Goal: Information Seeking & Learning: Learn about a topic

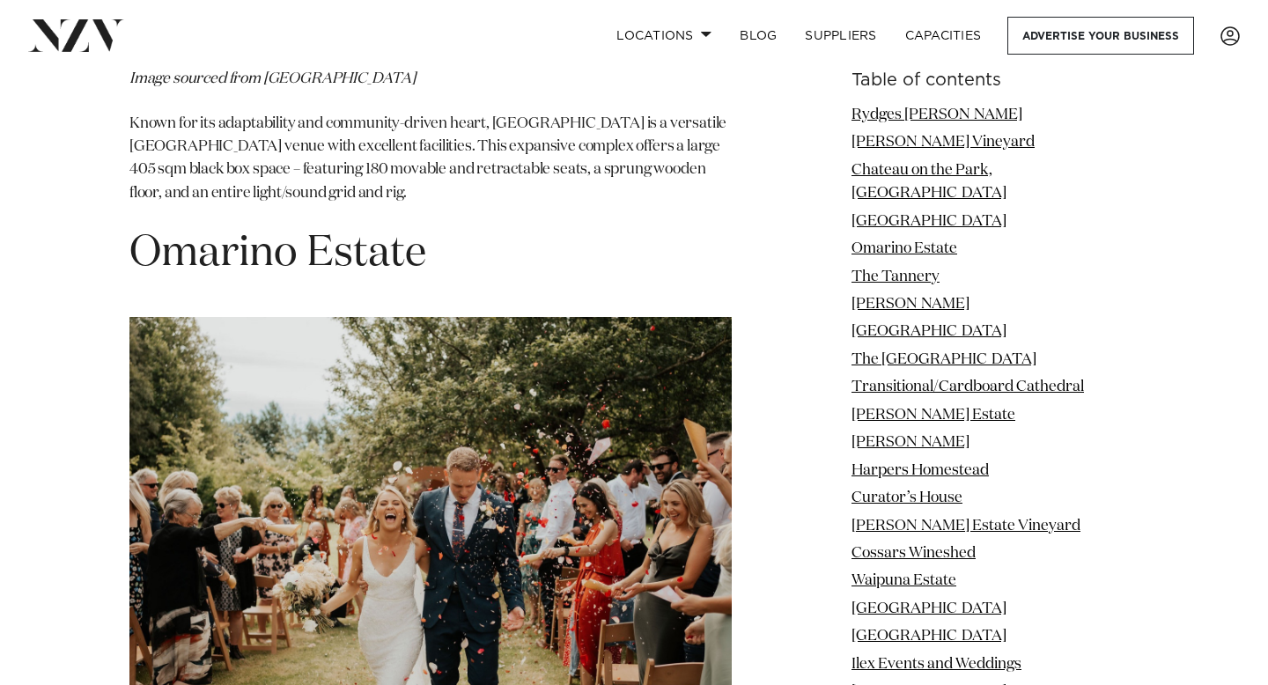
scroll to position [4740, 0]
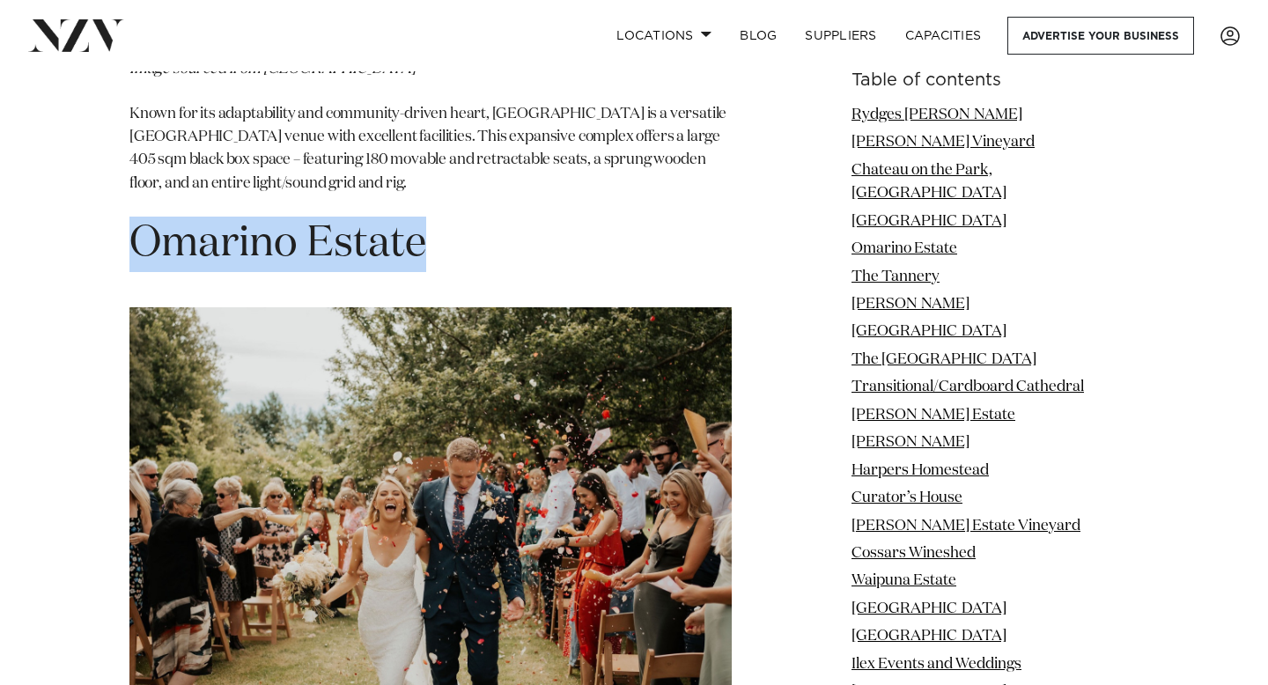
drag, startPoint x: 447, startPoint y: 114, endPoint x: 130, endPoint y: 120, distance: 317.1
click at [130, 217] on h1 "Omarino Estate" at bounding box center [430, 244] width 602 height 55
copy h1 "Omarino Estate"
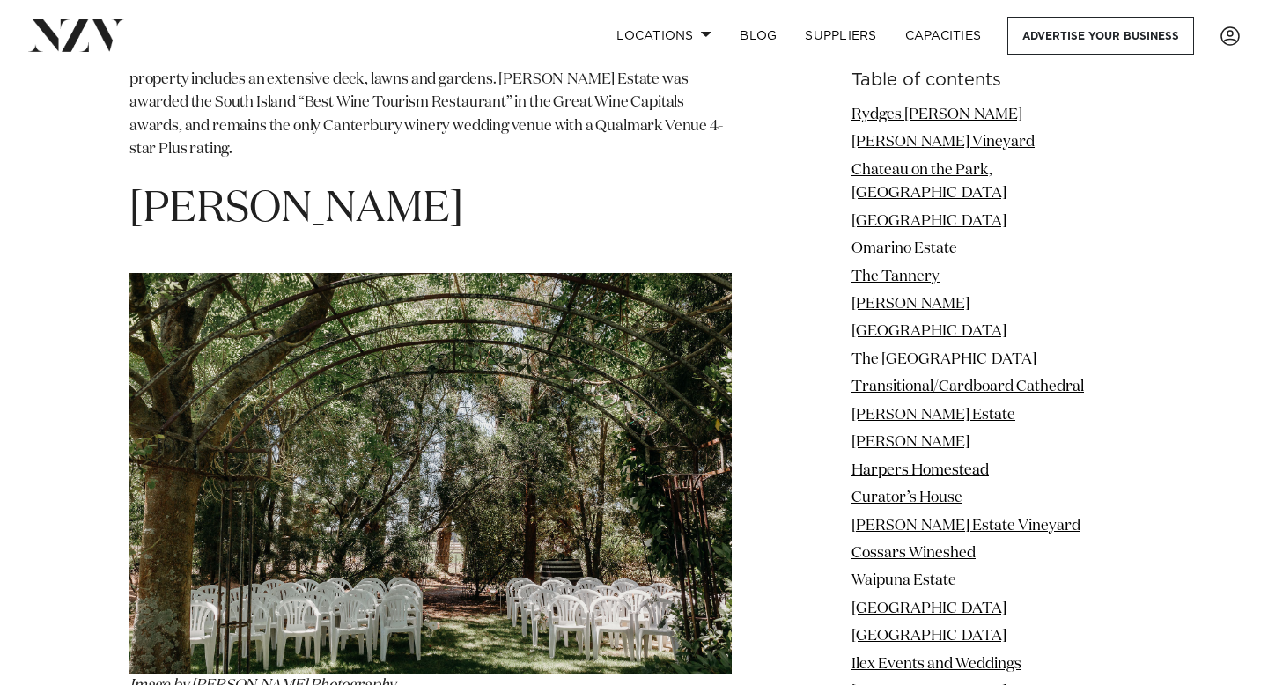
scroll to position [9532, 0]
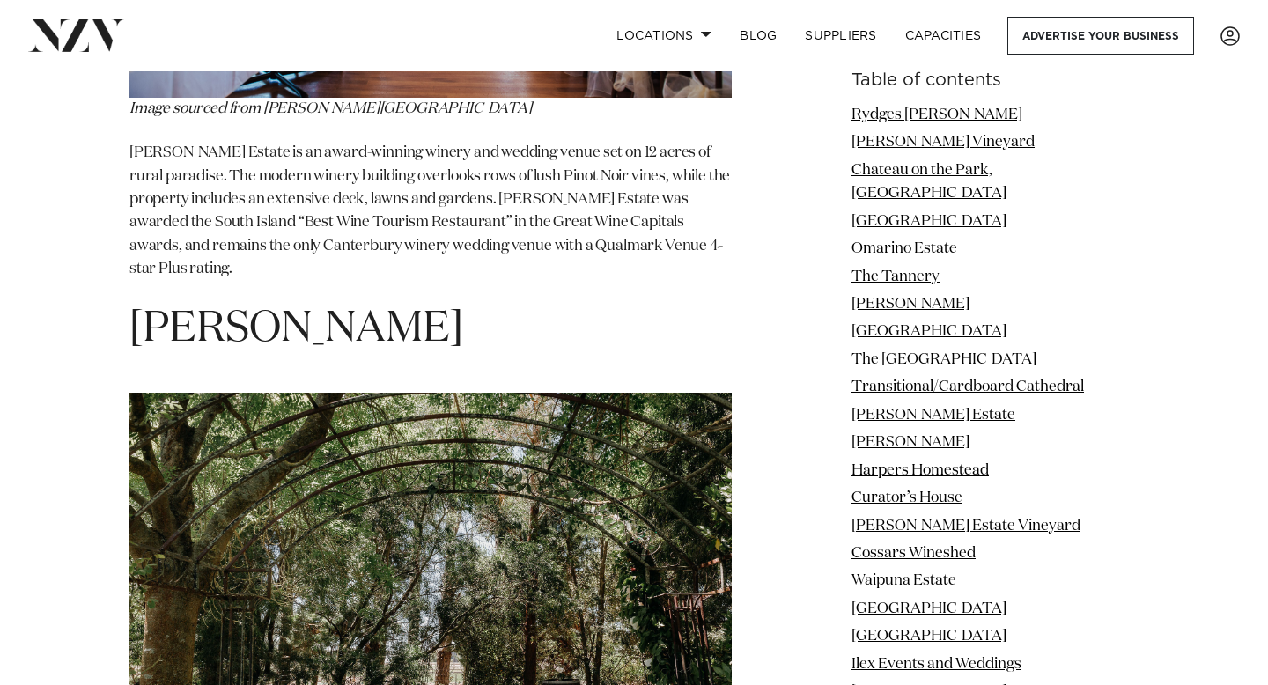
drag, startPoint x: 468, startPoint y: 195, endPoint x: 26, endPoint y: 187, distance: 442.2
copy span "[PERSON_NAME]"
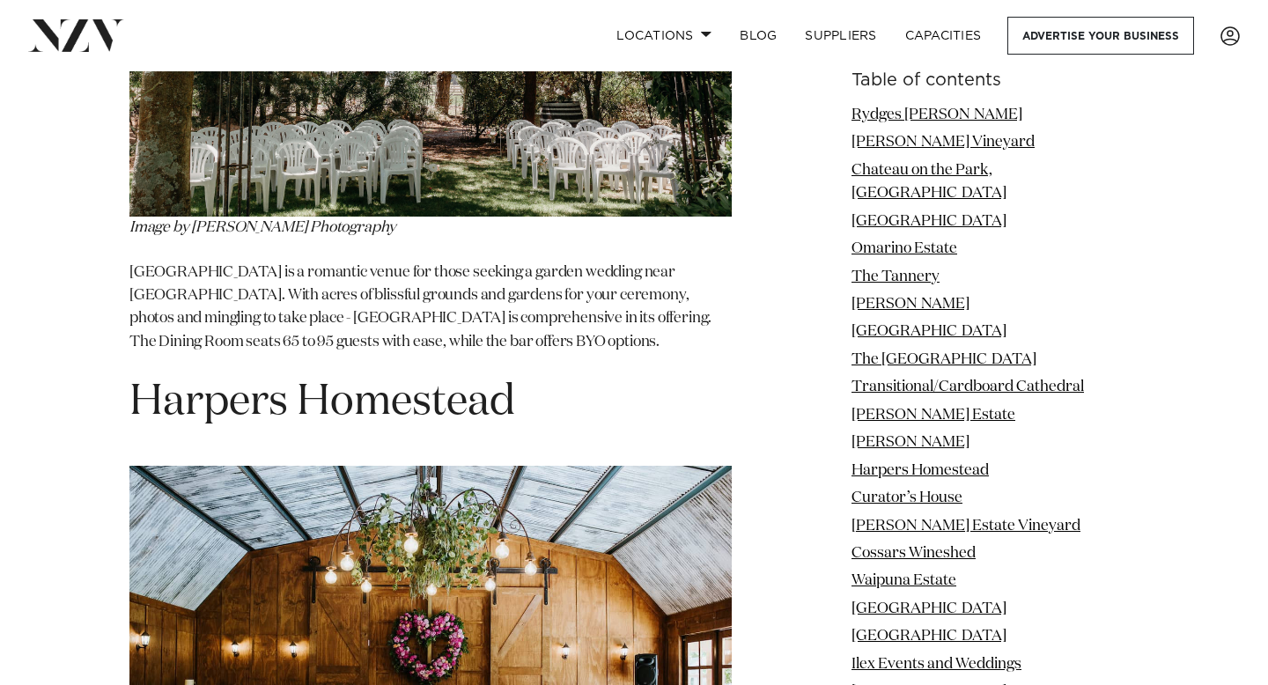
scroll to position [10118, 0]
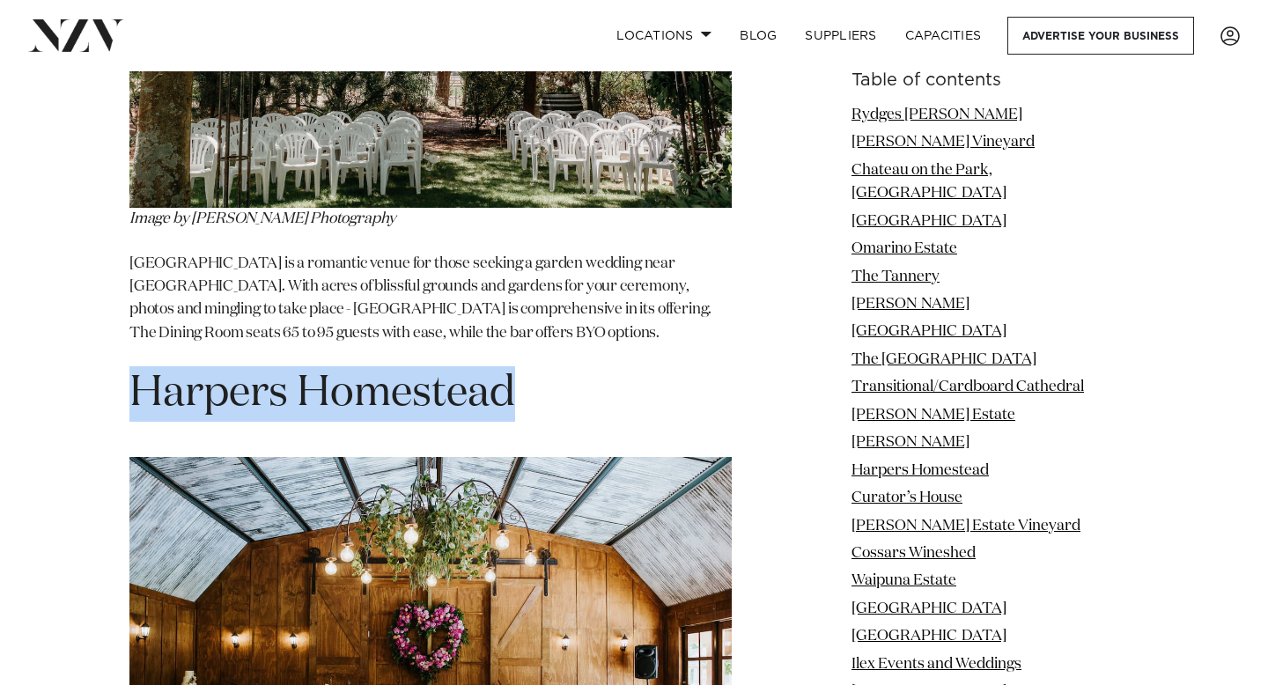
drag, startPoint x: 574, startPoint y: 262, endPoint x: 0, endPoint y: 215, distance: 576.1
copy span "Harpers Homestead"
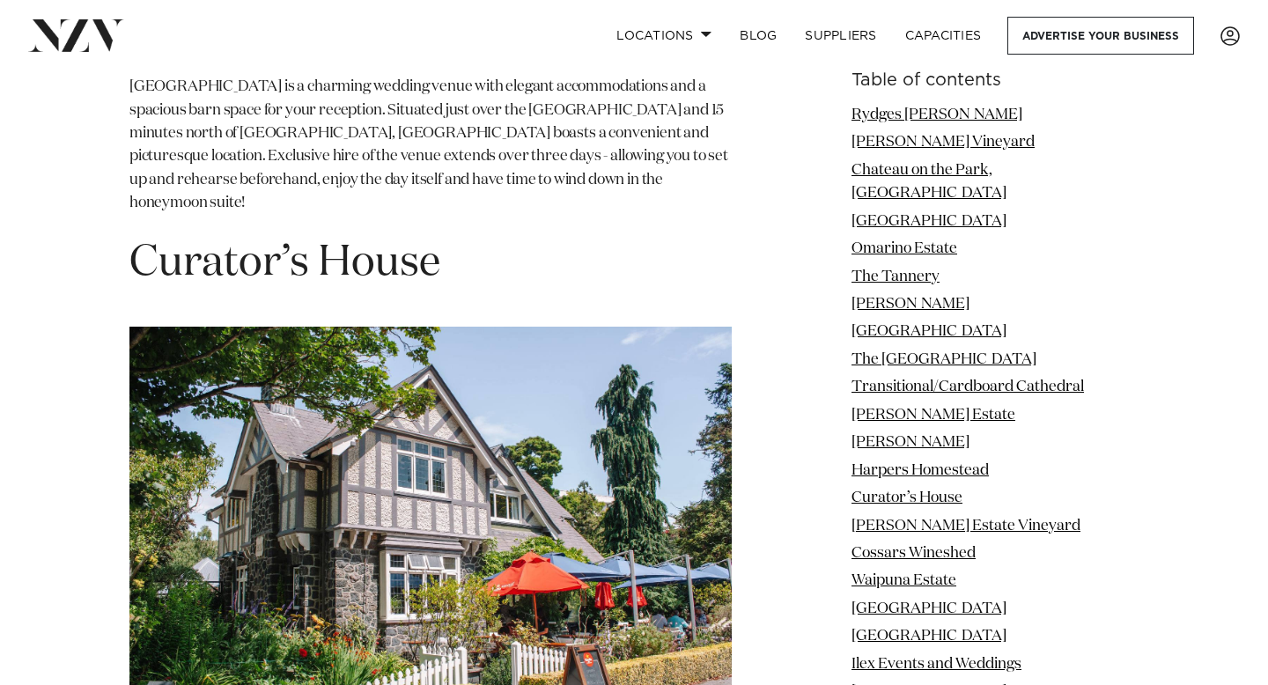
scroll to position [10947, 0]
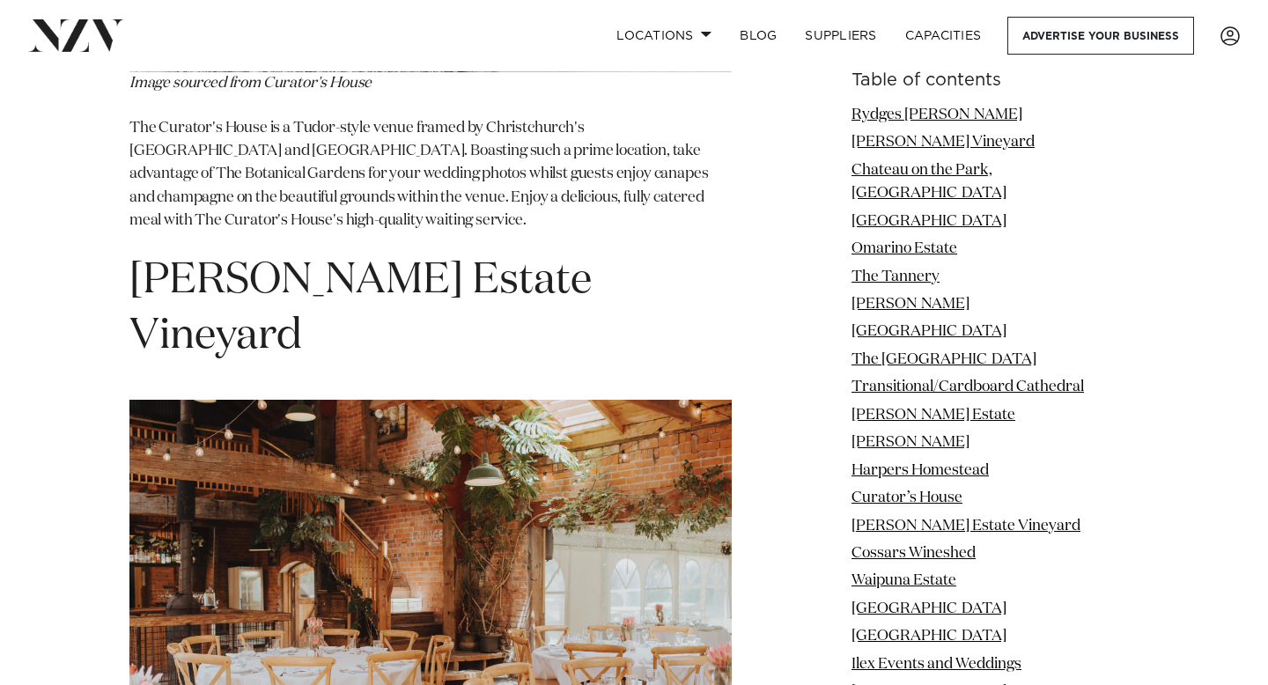
scroll to position [11585, 0]
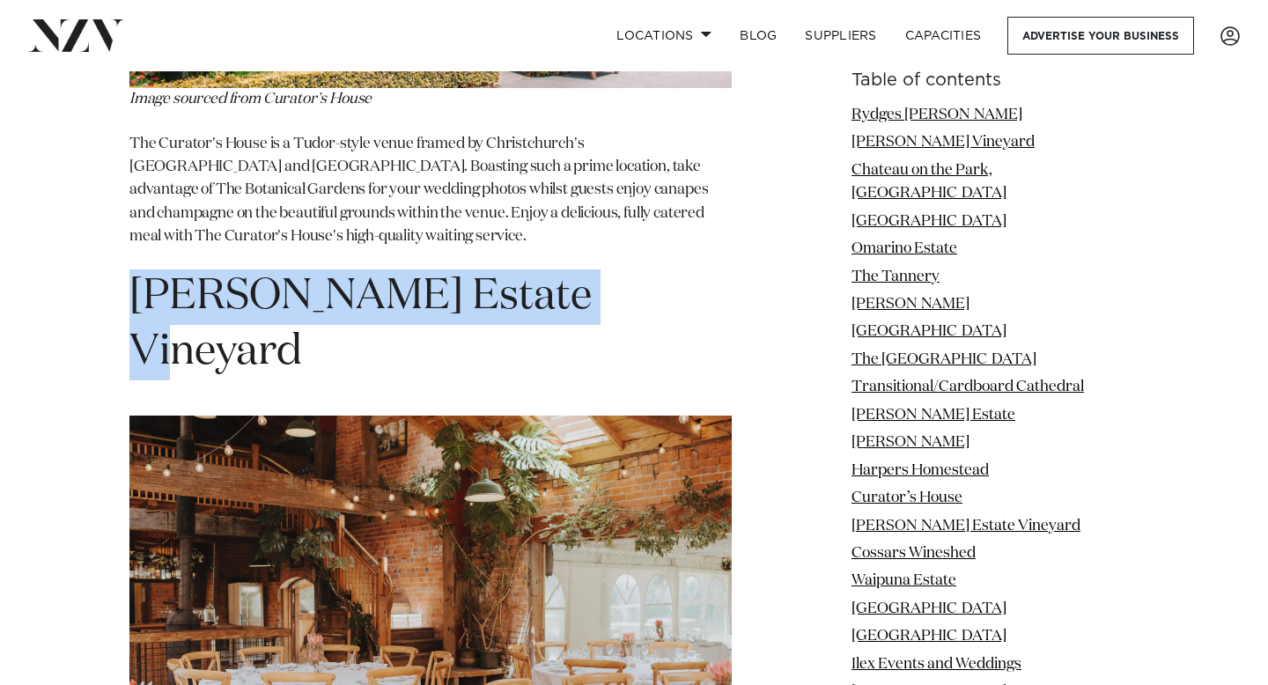
drag, startPoint x: 585, startPoint y: 146, endPoint x: 53, endPoint y: 118, distance: 532.7
copy span "[PERSON_NAME] Estate Vineyard"
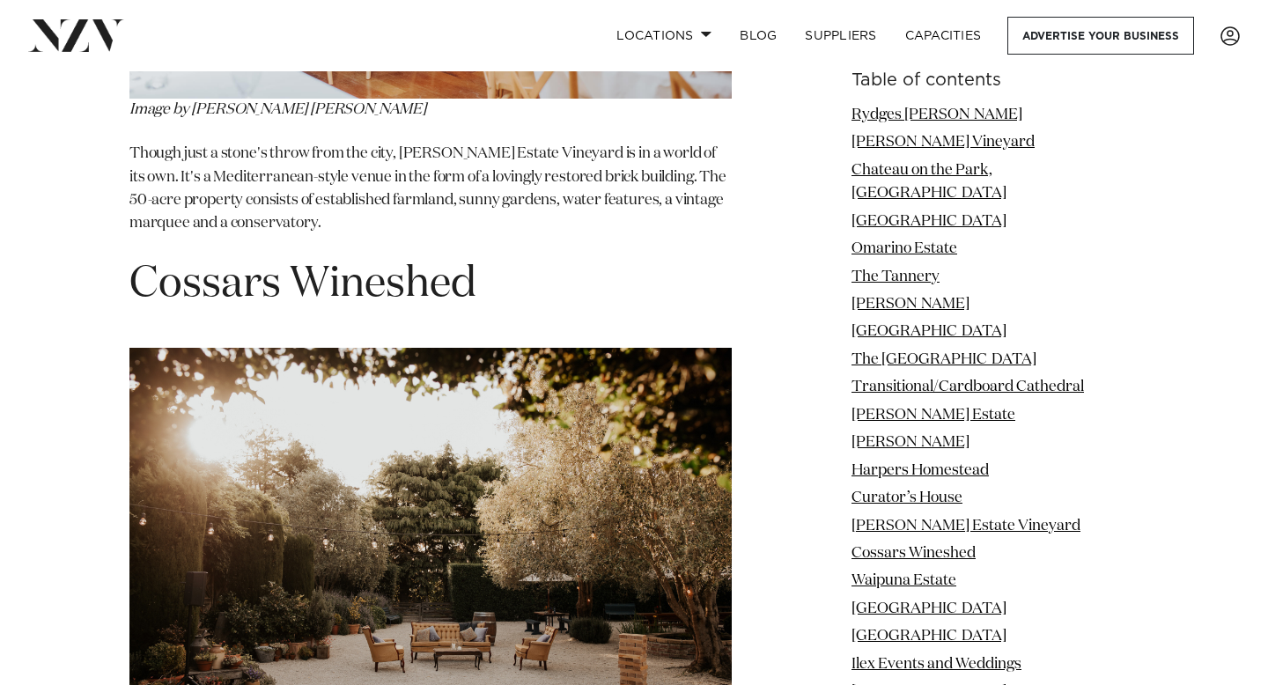
scroll to position [12295, 0]
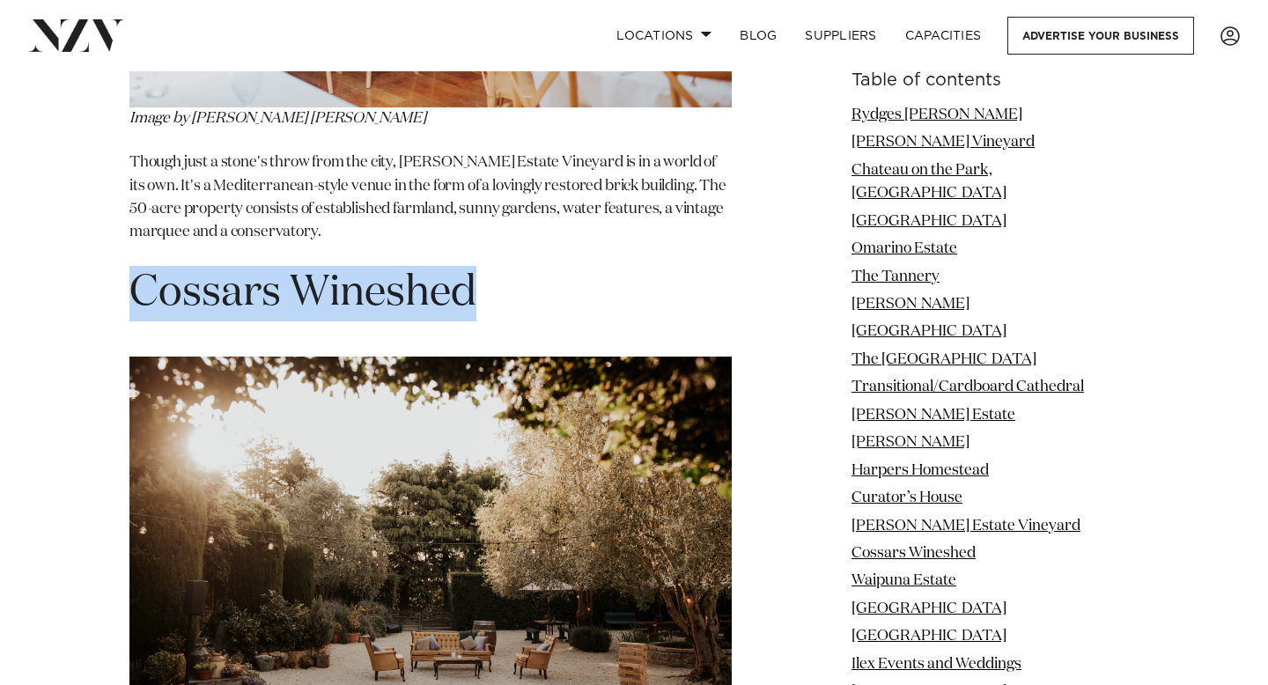
drag, startPoint x: 528, startPoint y: 99, endPoint x: 131, endPoint y: 96, distance: 396.4
click at [131, 266] on h1 "Cossars Wineshed" at bounding box center [430, 293] width 602 height 55
copy span "Cossars Wineshed"
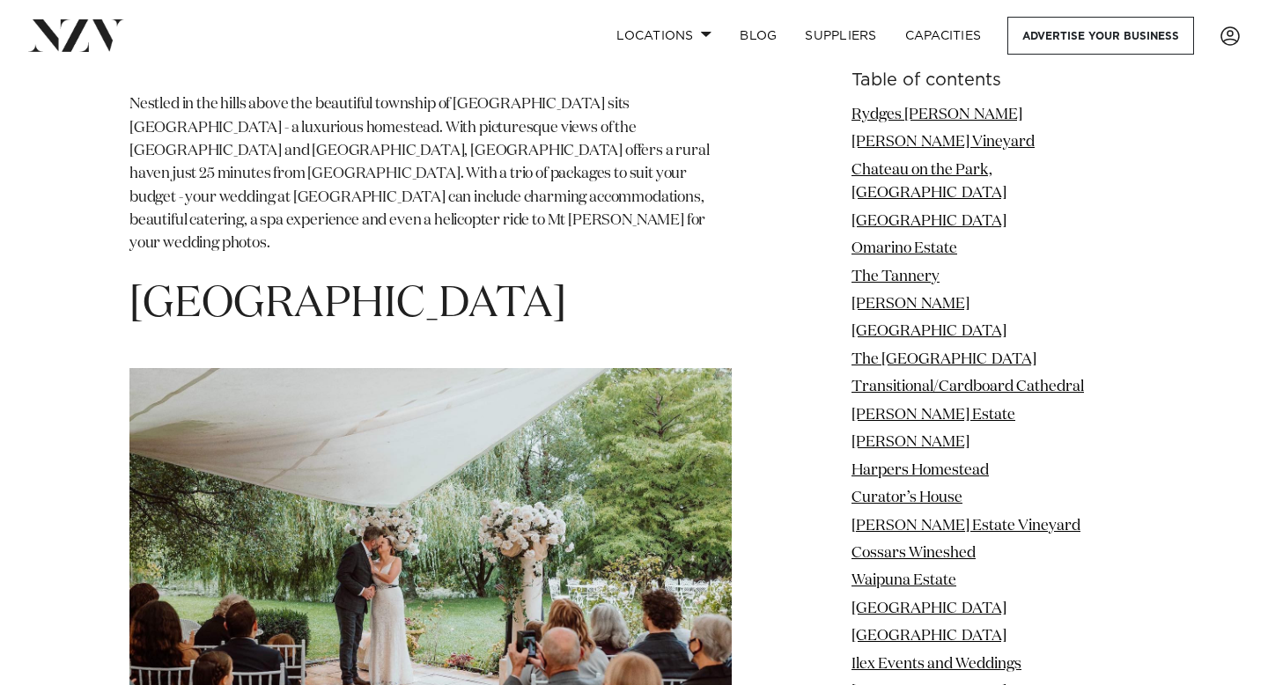
scroll to position [13680, 0]
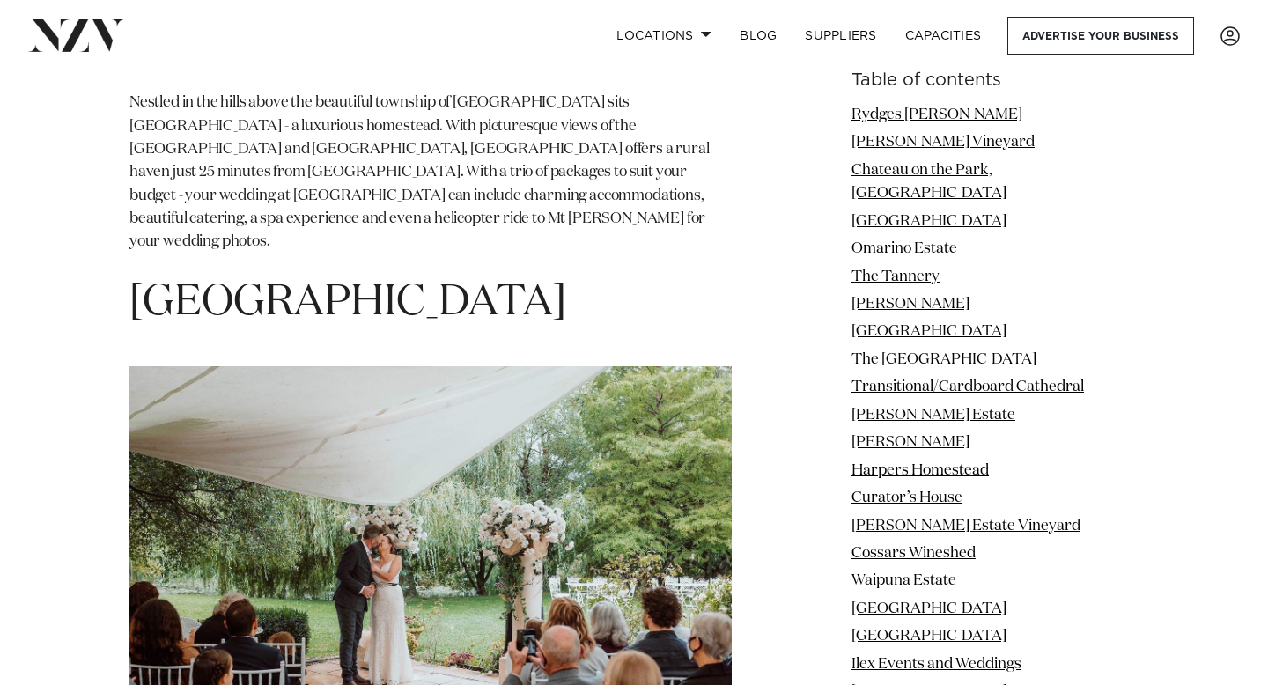
drag, startPoint x: 589, startPoint y: 92, endPoint x: 61, endPoint y: 91, distance: 528.5
copy span "[GEOGRAPHIC_DATA]"
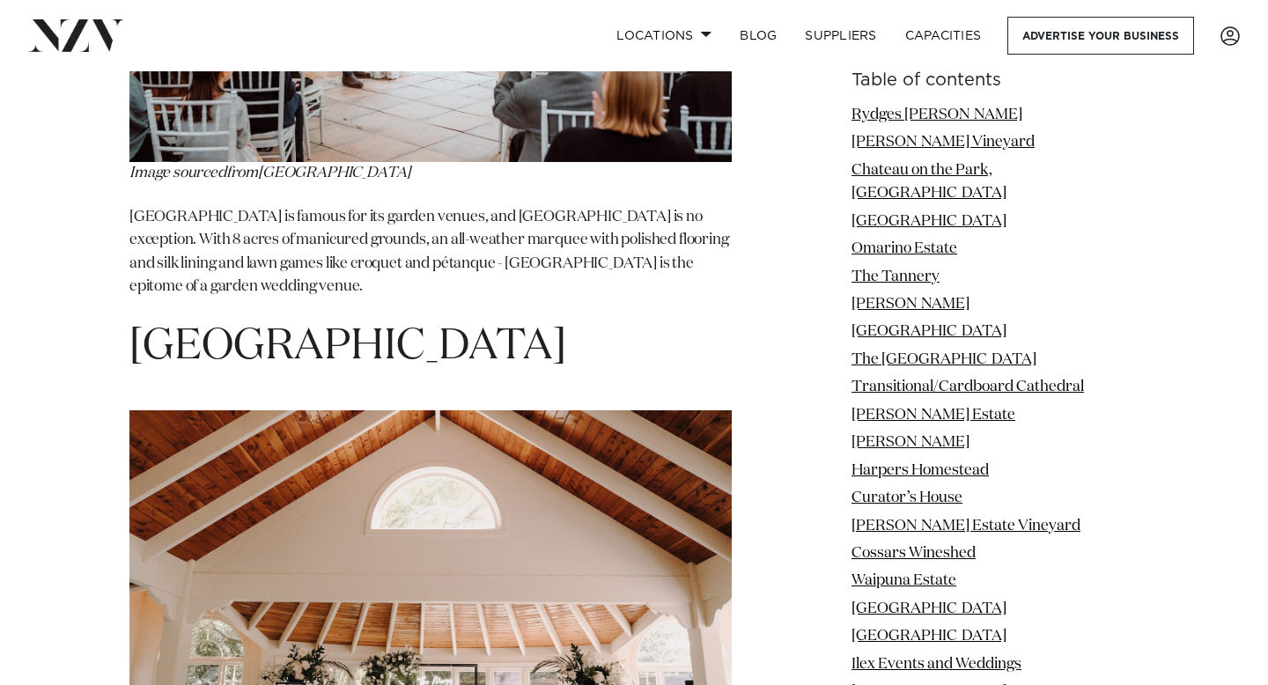
scroll to position [14286, 0]
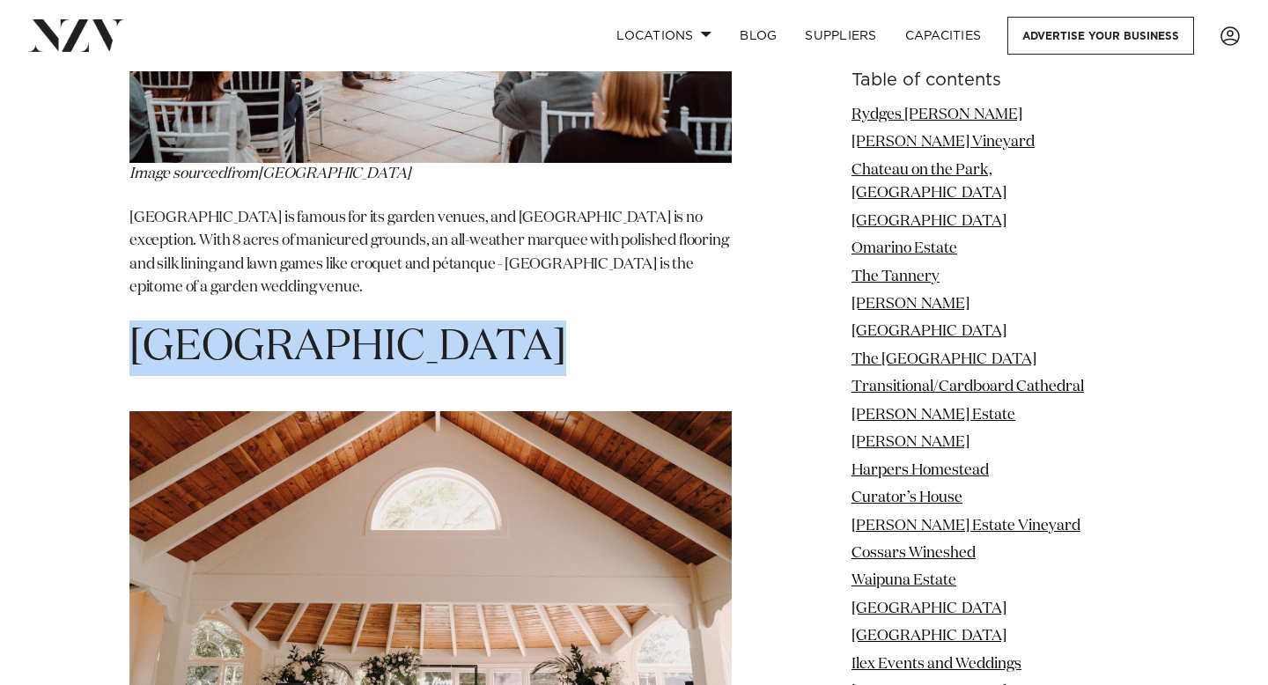
drag, startPoint x: 533, startPoint y: 119, endPoint x: 16, endPoint y: 115, distance: 517.0
copy h1 "[GEOGRAPHIC_DATA]"
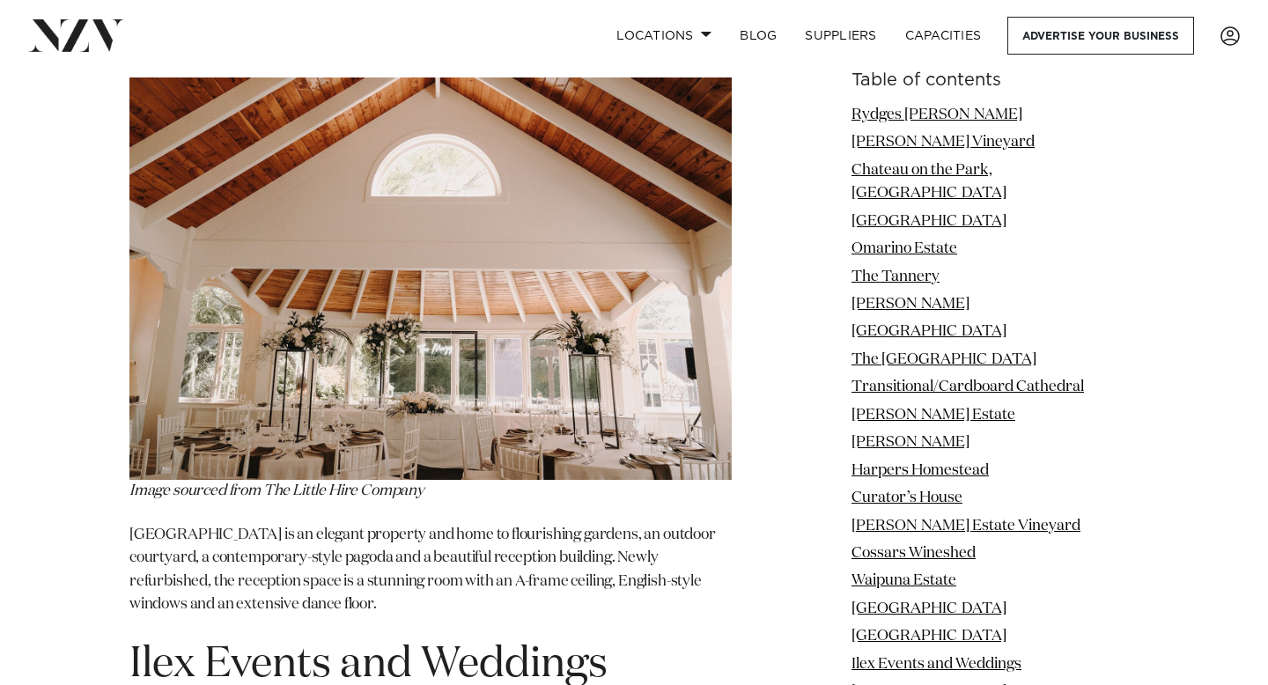
scroll to position [14600, 0]
